Goal: Task Accomplishment & Management: Use online tool/utility

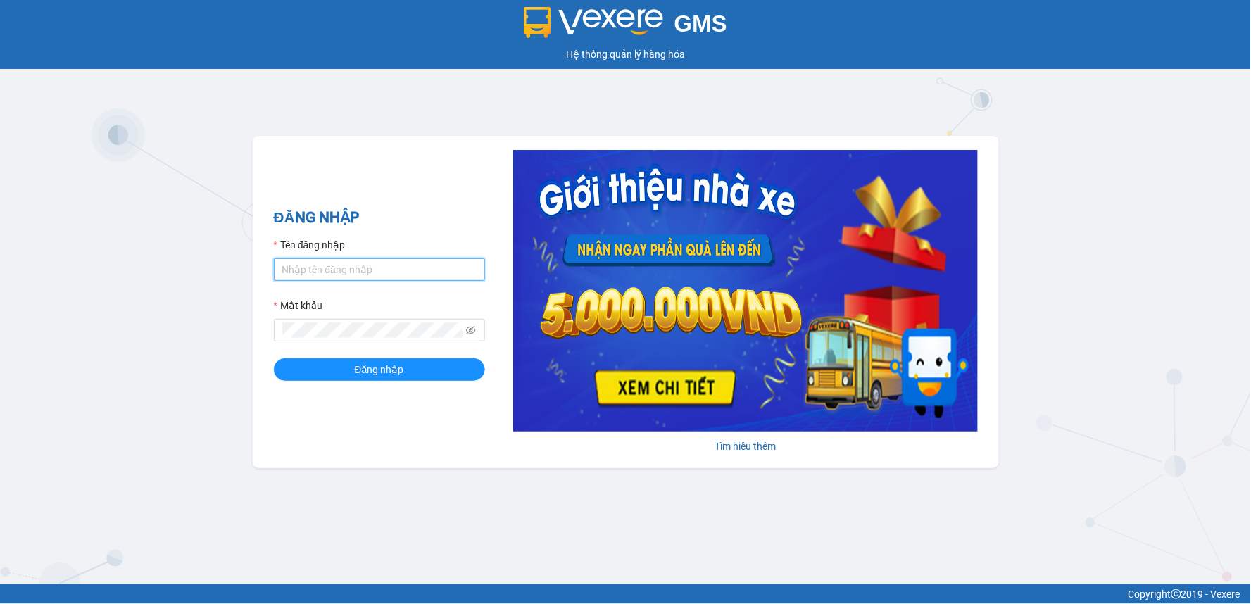
type input "duyen.minhtam"
click at [397, 275] on input "duyen.minhtam" at bounding box center [379, 269] width 211 height 23
type input "kienbinh.minhtam"
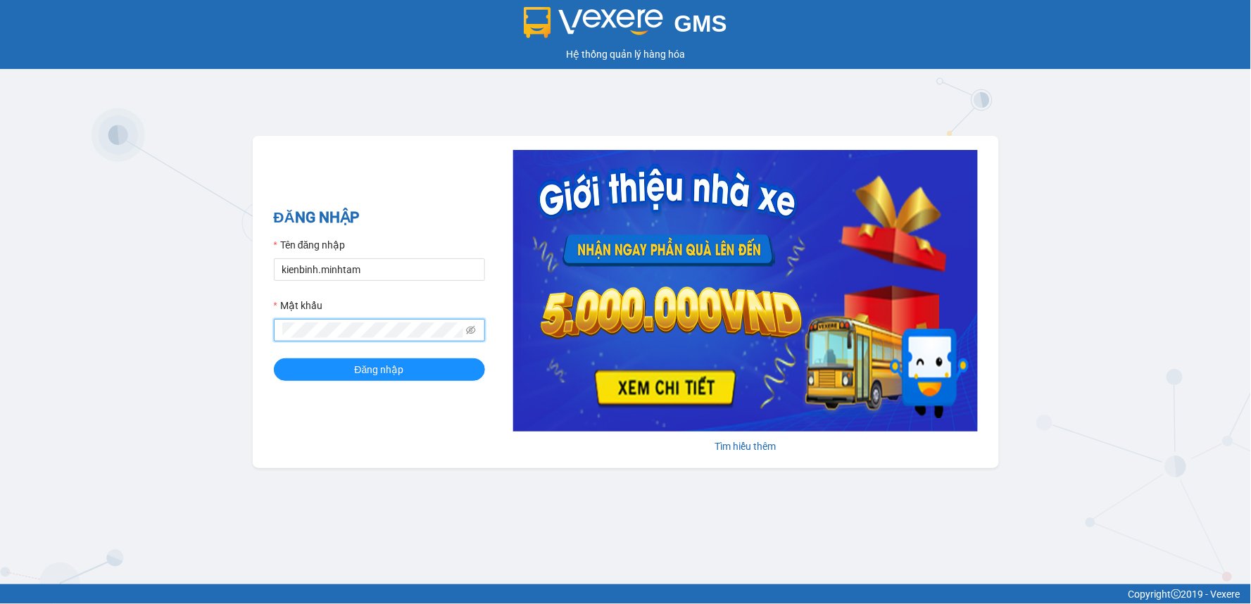
click at [274, 358] on button "Đăng nhập" at bounding box center [379, 369] width 211 height 23
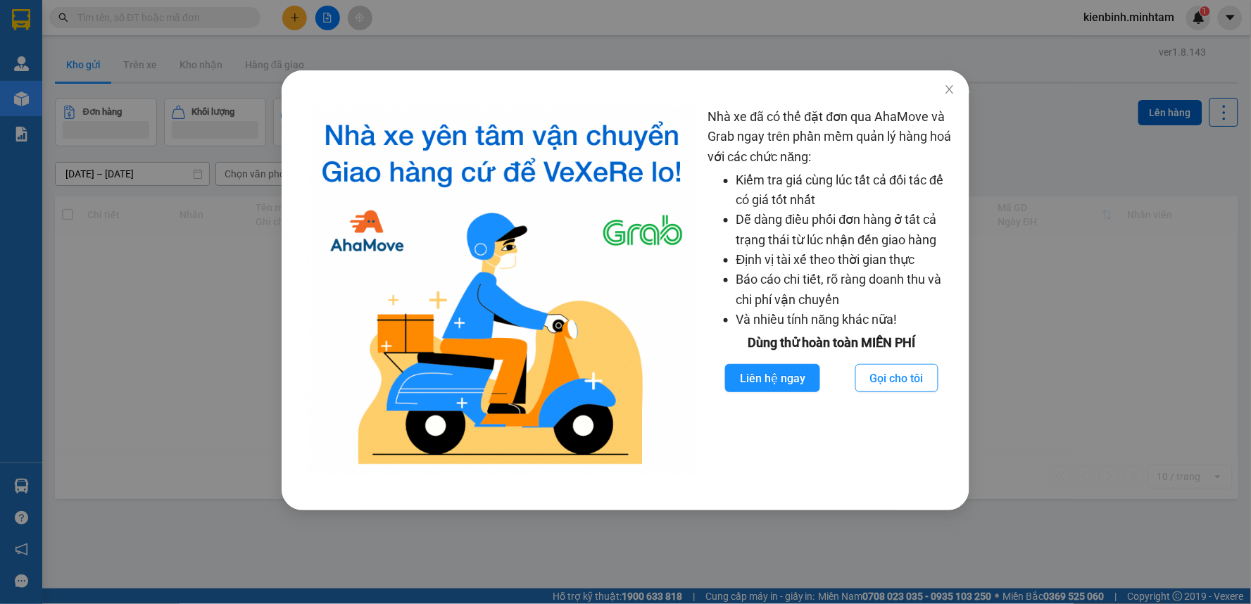
click at [151, 317] on div "Nhà xe đã có thể đặt đơn qua AhaMove và Grab ngay trên phần mềm quản lý hàng ho…" at bounding box center [625, 302] width 1251 height 604
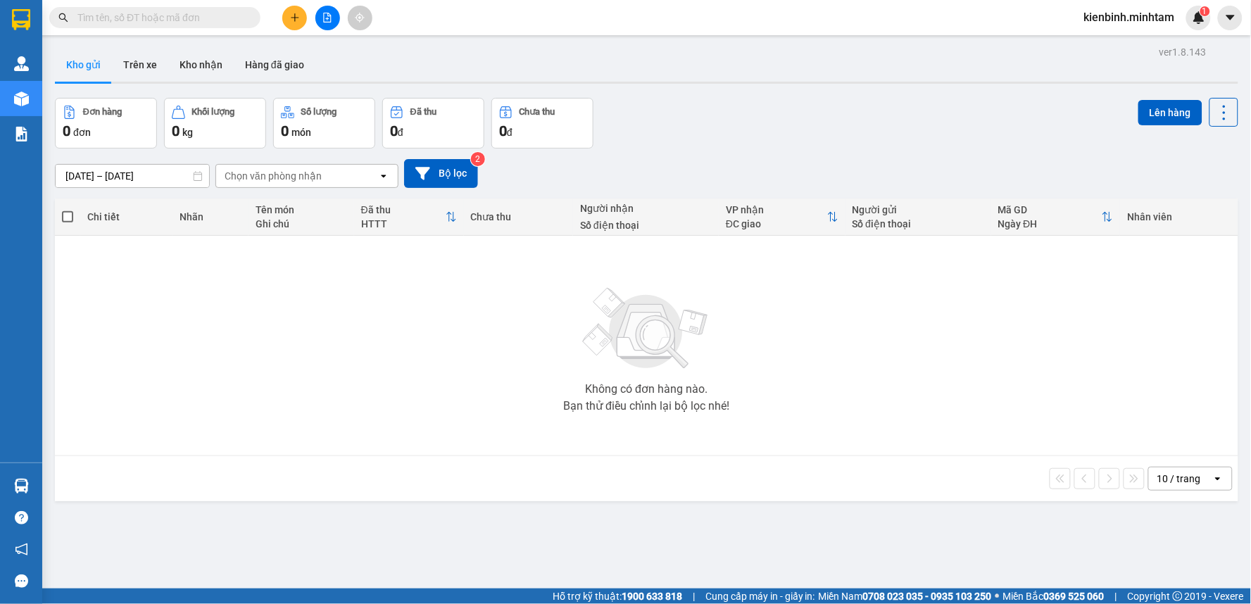
click at [1215, 479] on icon at bounding box center [1217, 478] width 5 height 3
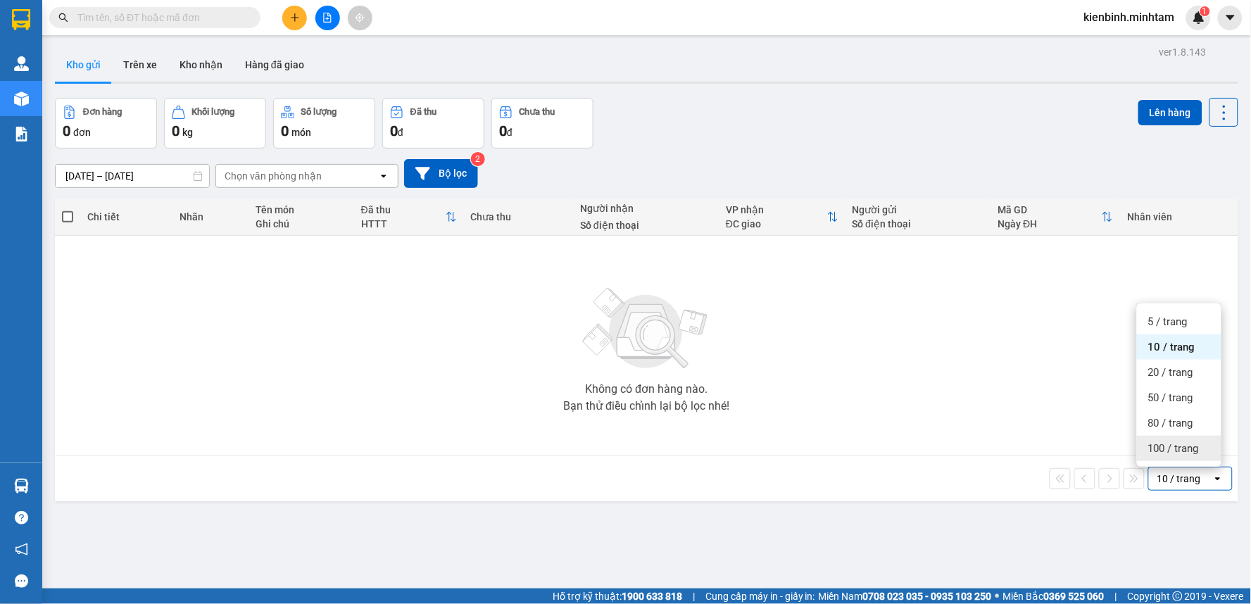
click at [1192, 449] on span "100 / trang" at bounding box center [1173, 448] width 51 height 14
